Goal: Task Accomplishment & Management: Manage account settings

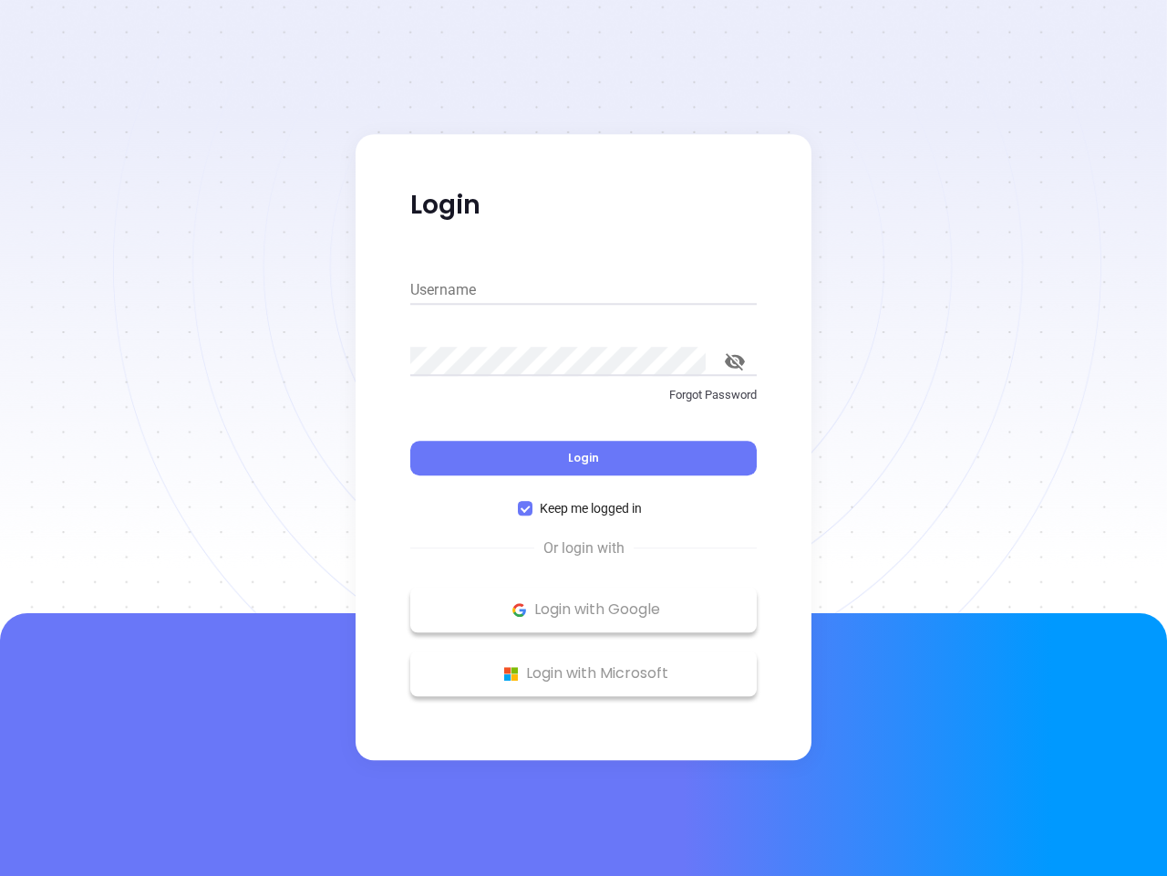
click at [584, 438] on div "Login" at bounding box center [583, 447] width 347 height 57
click at [584, 290] on input "Username" at bounding box center [583, 289] width 347 height 29
click at [735, 361] on icon "toggle password visibility" at bounding box center [735, 361] width 20 height 17
click at [584, 458] on span "Login" at bounding box center [583, 458] width 31 height 16
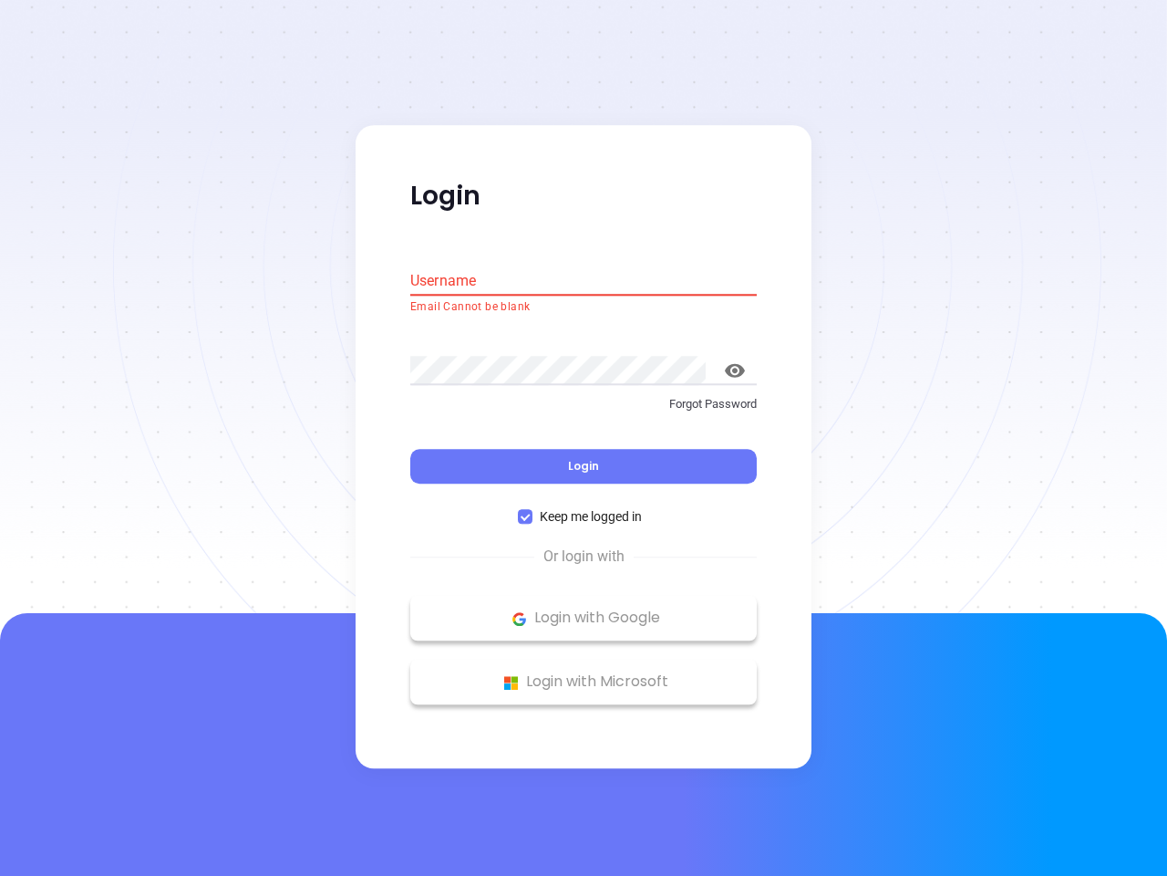
click at [584, 508] on span "Keep me logged in" at bounding box center [591, 517] width 117 height 20
click at [533, 510] on input "Keep me logged in" at bounding box center [525, 517] width 15 height 15
checkbox input "false"
click at [584, 609] on p "Login with Google" at bounding box center [584, 618] width 328 height 27
click at [584, 673] on p "Login with Microsoft" at bounding box center [584, 681] width 328 height 27
